Goal: Navigation & Orientation: Find specific page/section

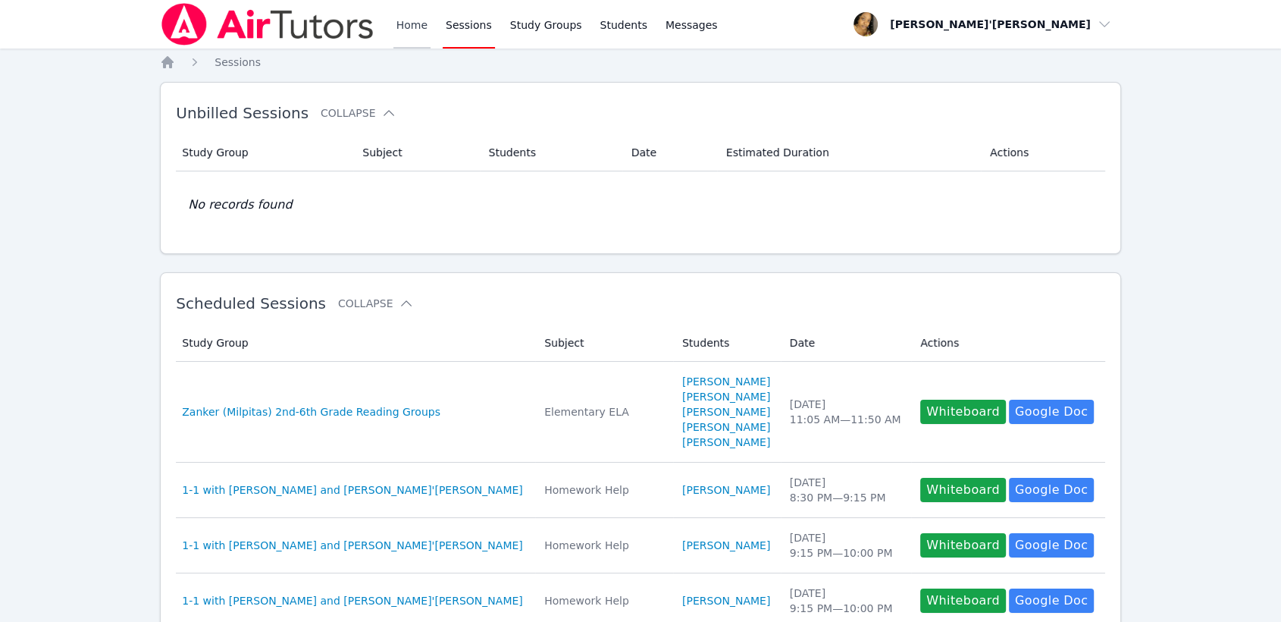
click at [403, 21] on link "Home" at bounding box center [412, 24] width 37 height 49
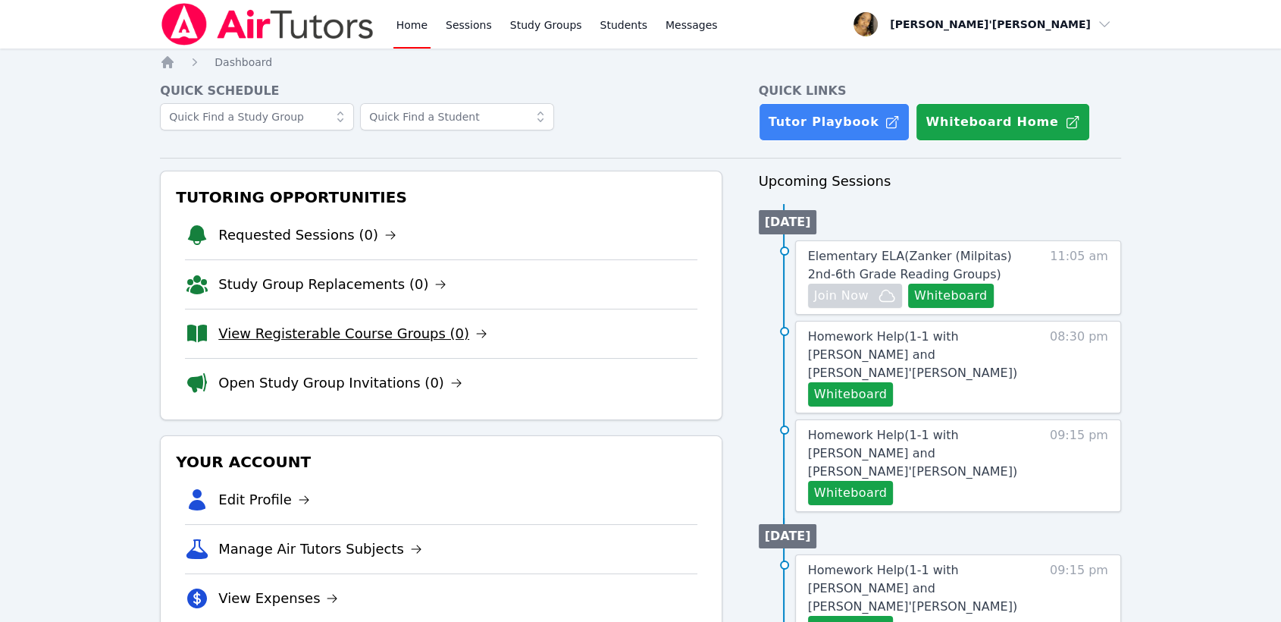
click at [296, 337] on link "View Registerable Course Groups (0)" at bounding box center [352, 333] width 269 height 21
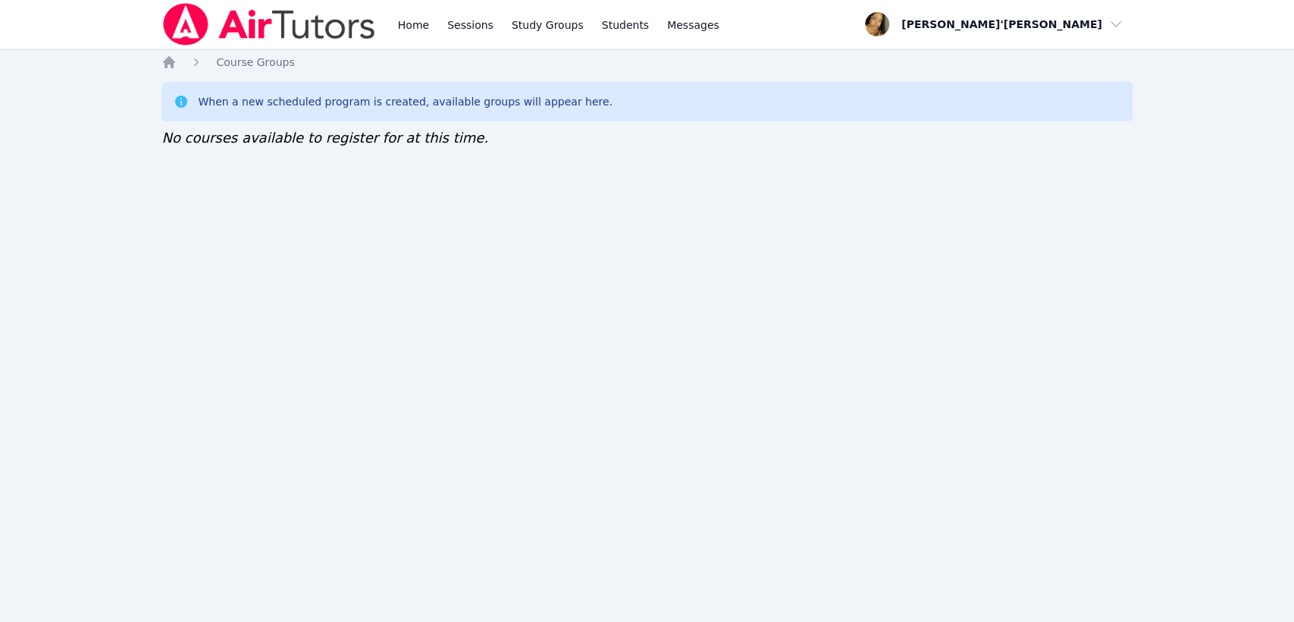
click at [200, 24] on img at bounding box center [269, 24] width 215 height 42
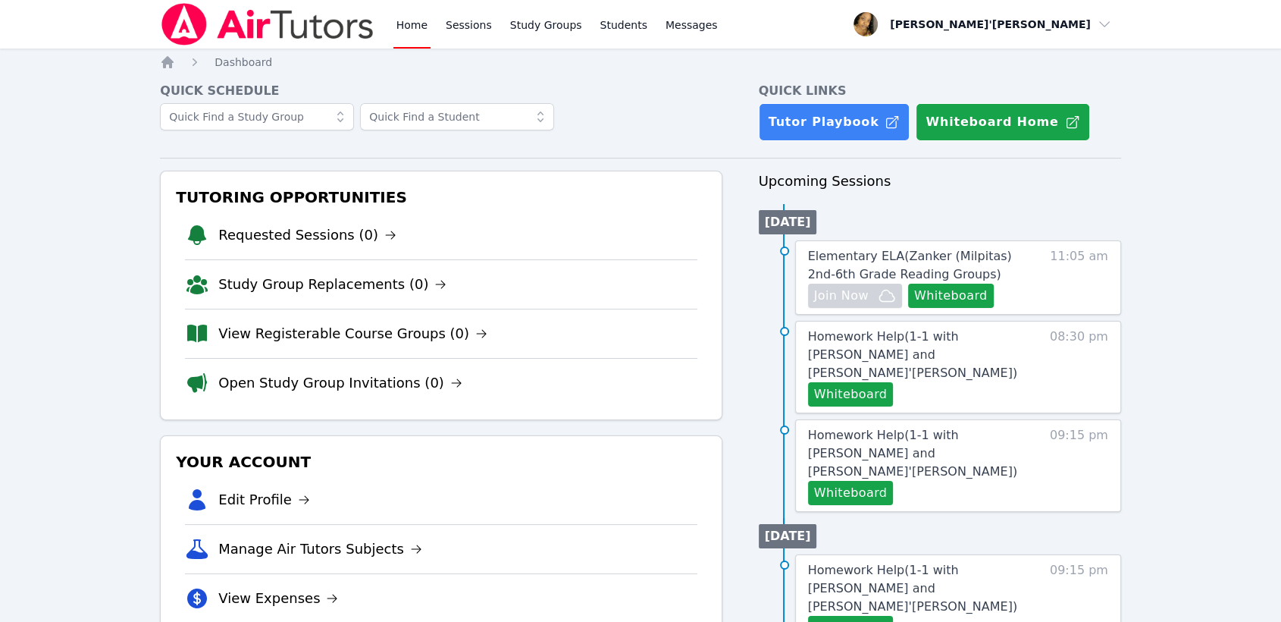
click at [102, 36] on nav "Home Sessions Study Groups Students Messages Open user menu Lee'Tayna Hostick O…" at bounding box center [640, 24] width 1281 height 49
